Goal: Check status: Check status

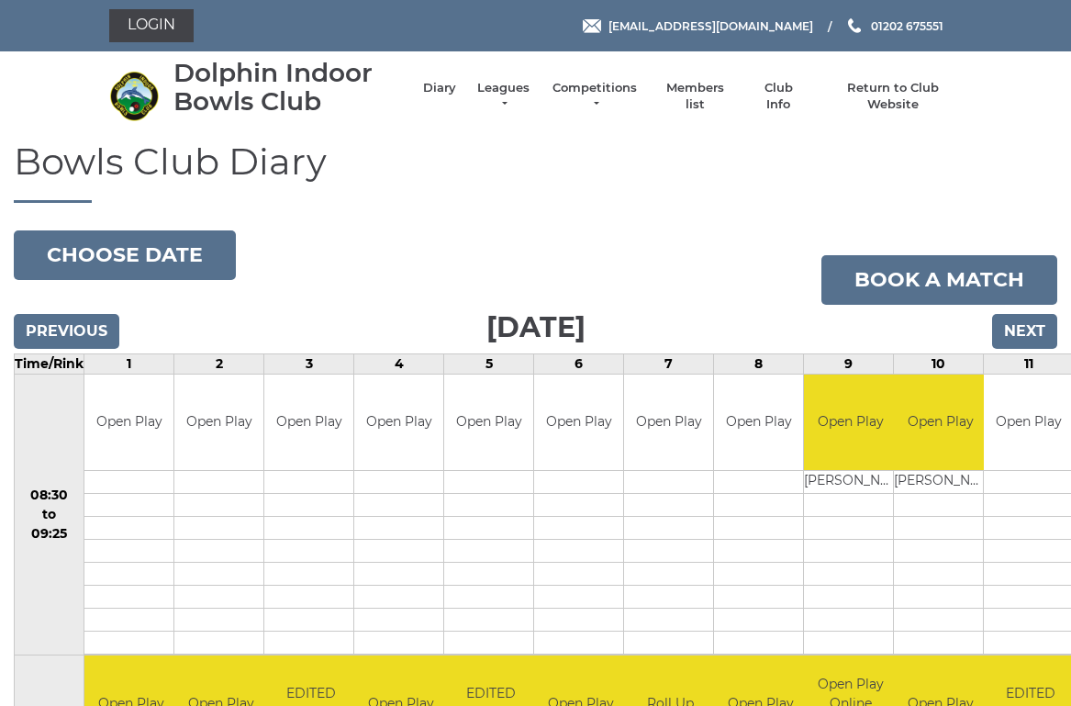
scroll to position [12, 0]
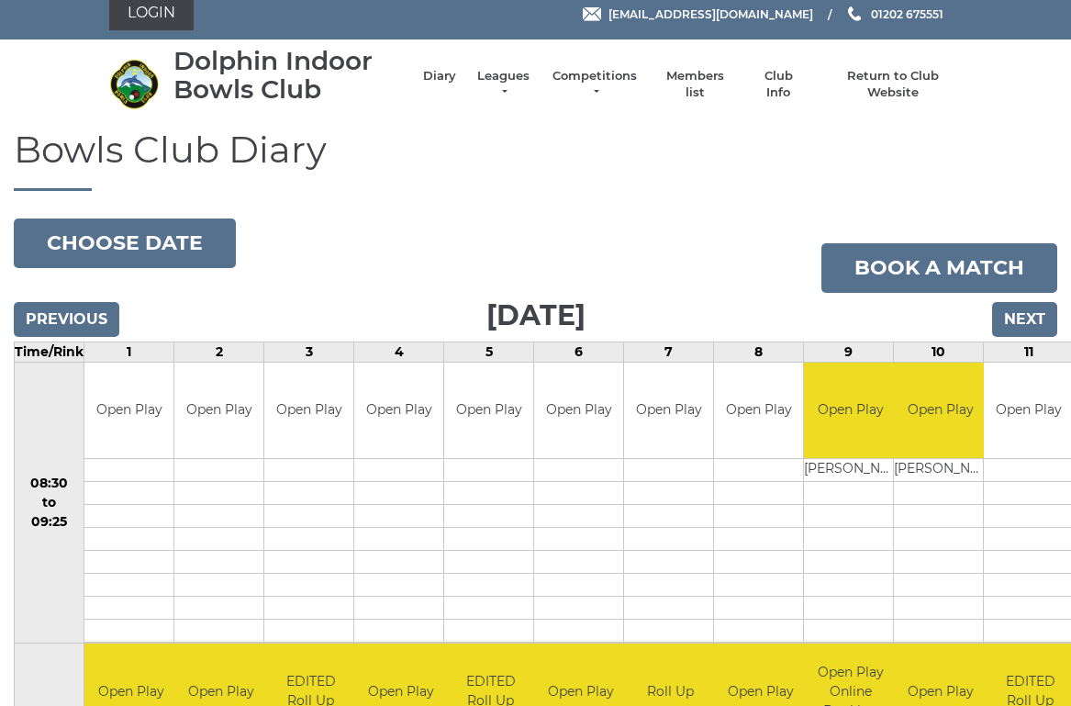
click at [73, 305] on input "Previous" at bounding box center [67, 319] width 106 height 35
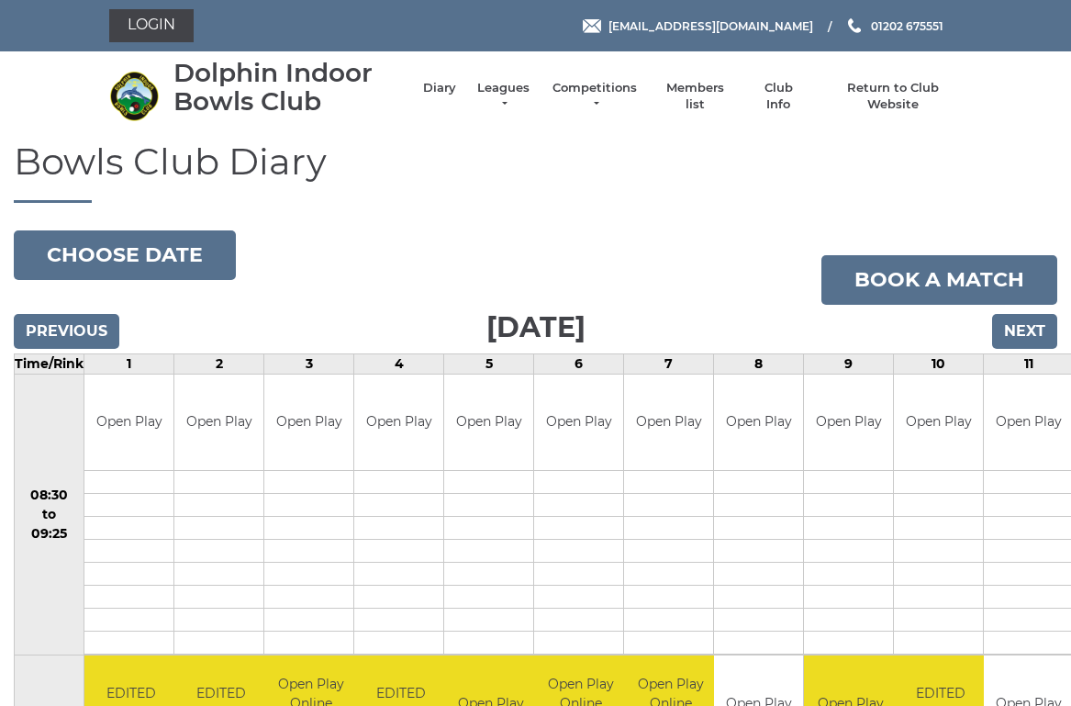
click at [76, 319] on input "Previous" at bounding box center [67, 331] width 106 height 35
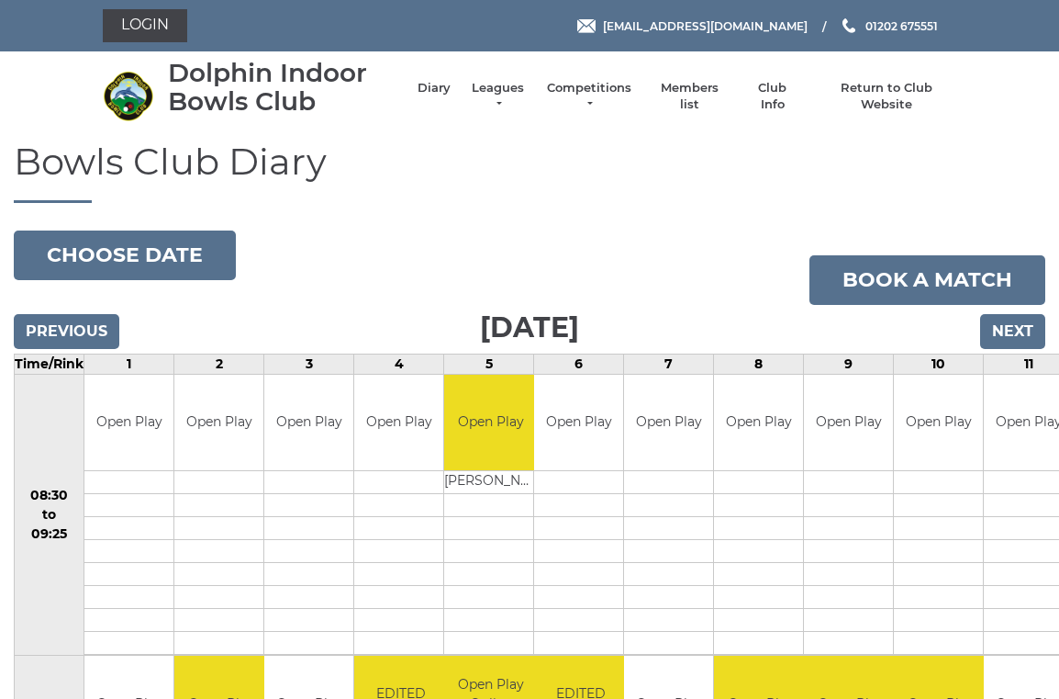
click at [1021, 327] on input "Next" at bounding box center [1012, 331] width 65 height 35
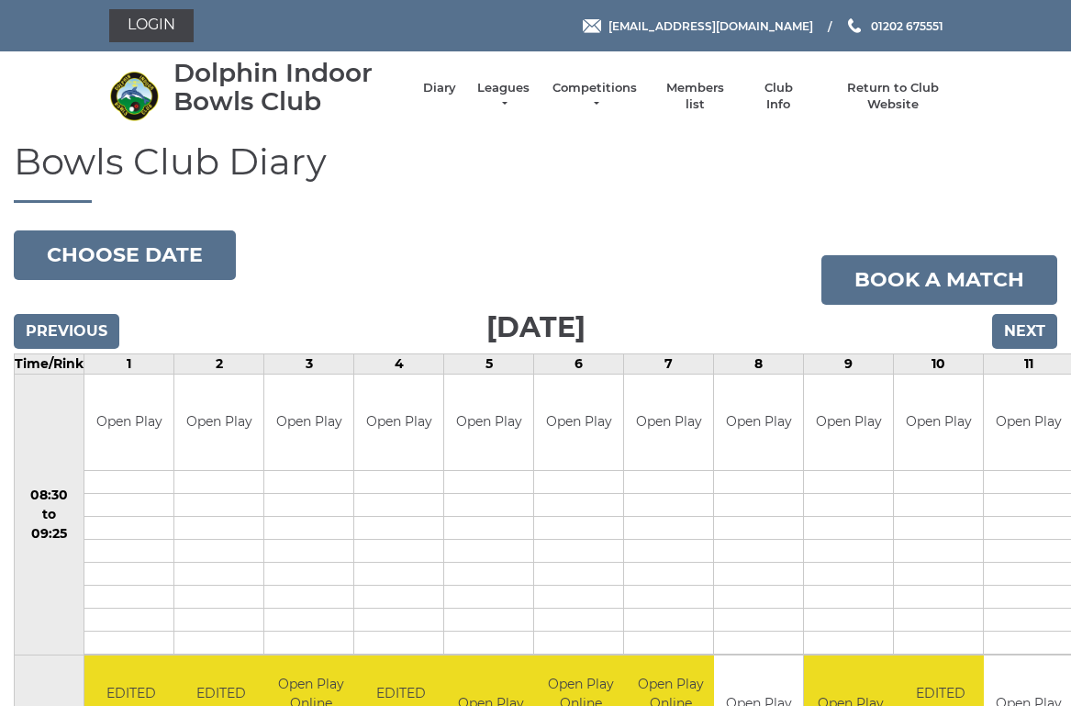
click at [1036, 320] on input "Next" at bounding box center [1024, 331] width 65 height 35
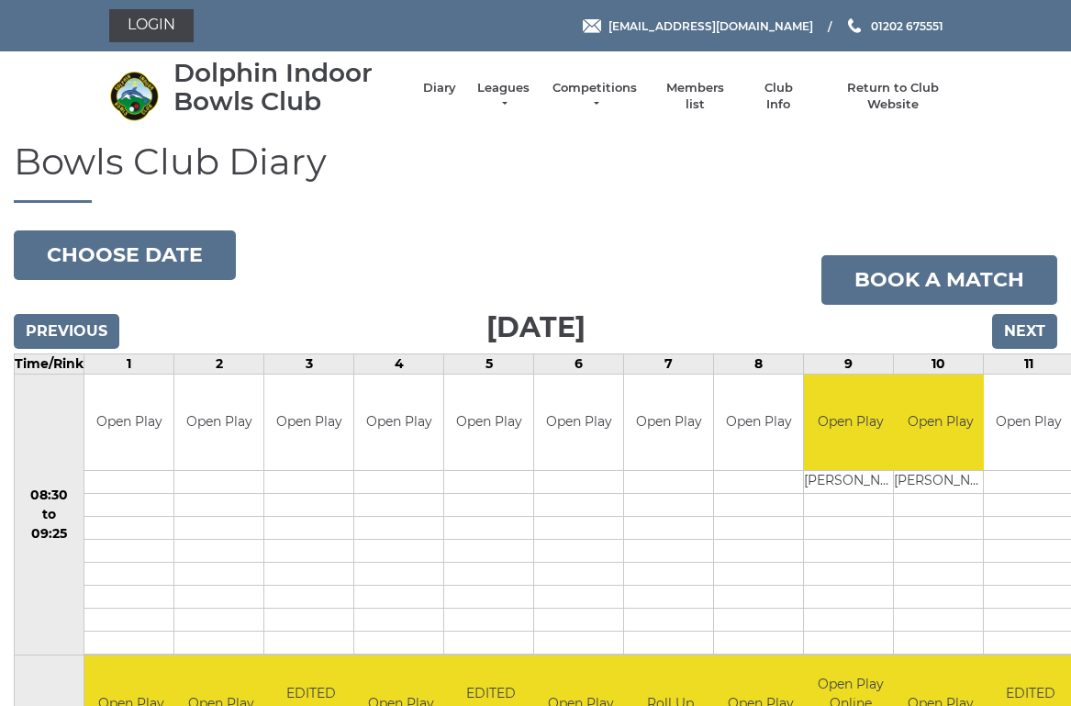
click at [1025, 318] on input "Next" at bounding box center [1024, 331] width 65 height 35
